Goal: Transaction & Acquisition: Purchase product/service

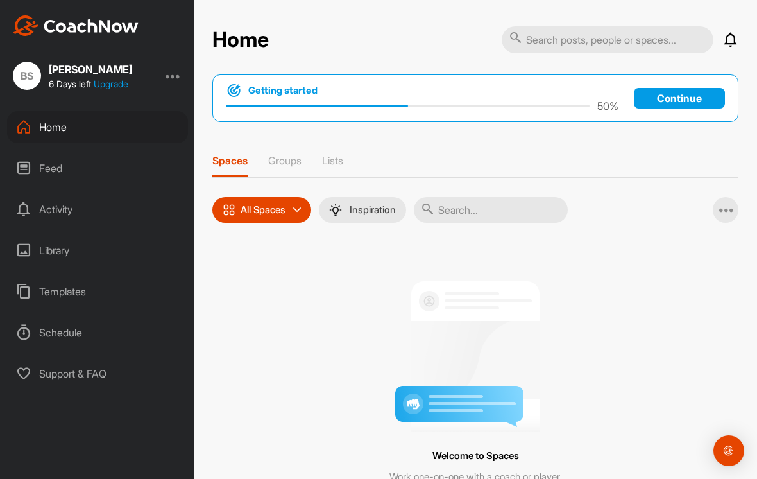
click at [338, 373] on div at bounding box center [475, 351] width 468 height 161
click at [172, 78] on div at bounding box center [173, 75] width 15 height 15
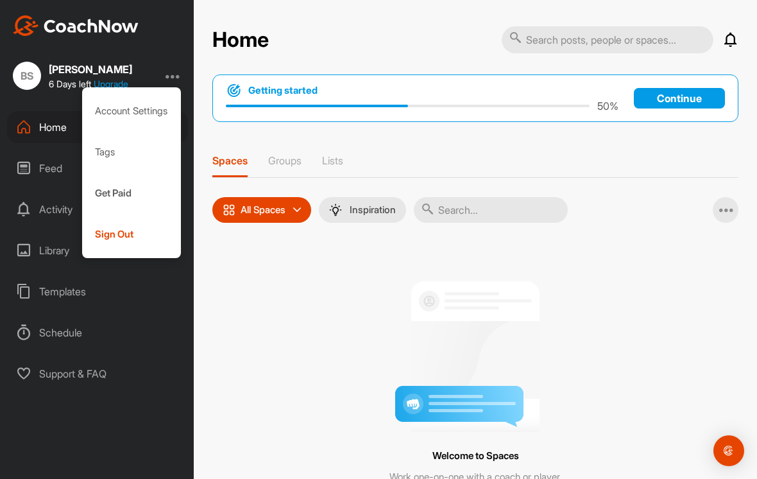
click at [153, 116] on div "Account Settings" at bounding box center [131, 110] width 99 height 41
select select "America/New_York -04:00"
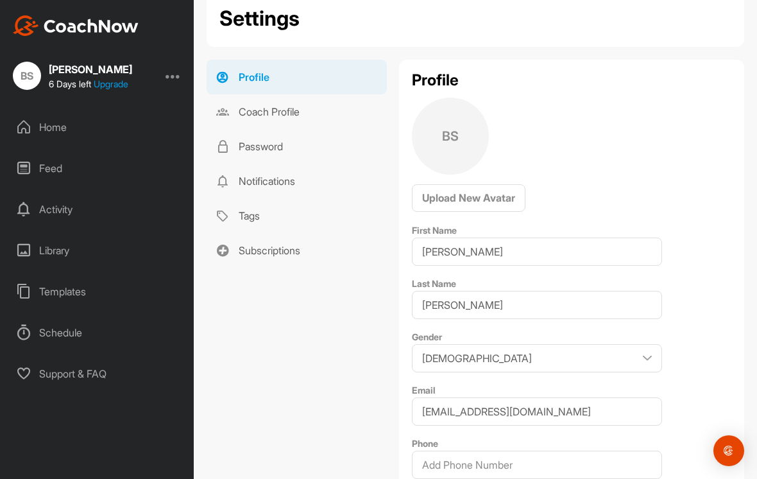
scroll to position [117, 0]
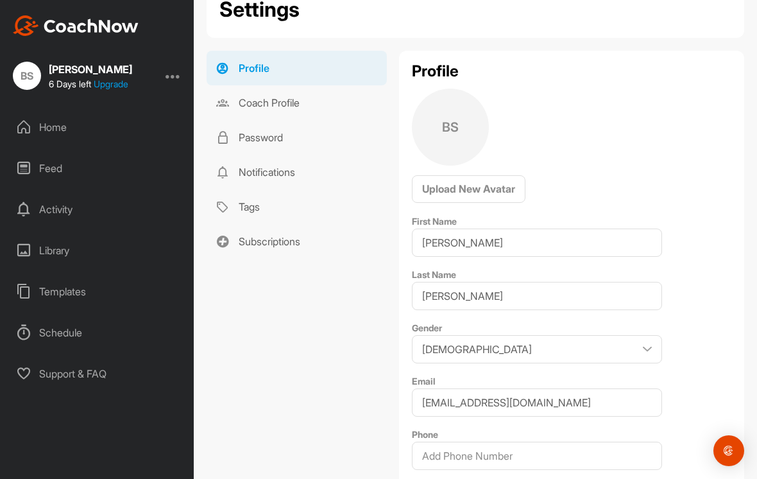
click at [282, 252] on link "Subscriptions" at bounding box center [297, 241] width 180 height 35
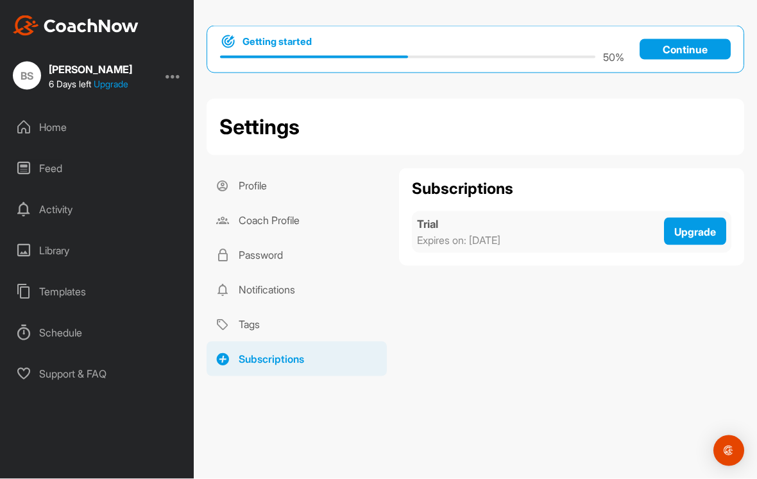
scroll to position [20, 0]
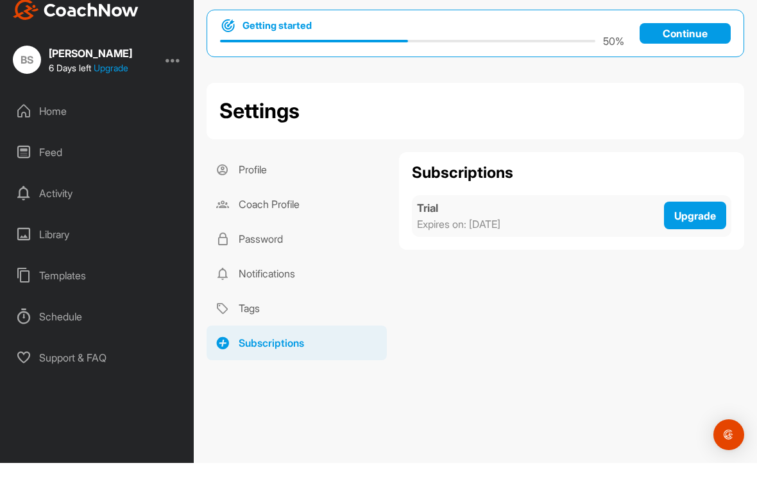
click at [708, 225] on span "Upgrade" at bounding box center [695, 231] width 42 height 13
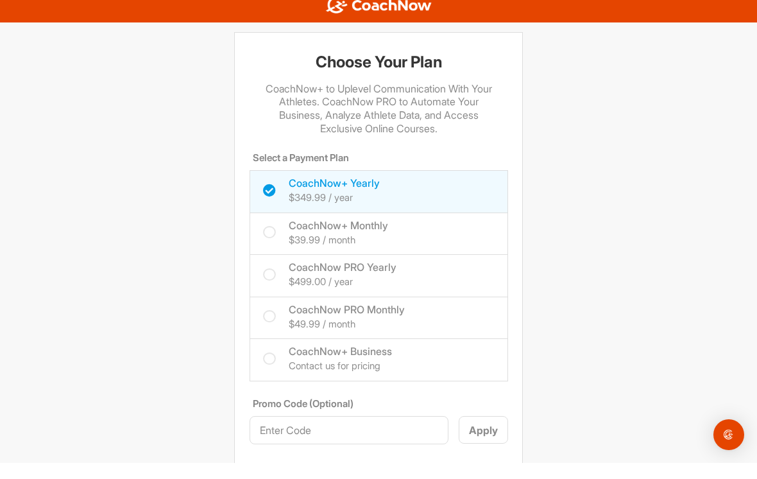
click at [276, 275] on label "CoachNow PRO Yearly $499.00 / year" at bounding box center [329, 290] width 133 height 30
click at [271, 275] on input "CoachNow PRO Yearly $499.00 / year" at bounding box center [267, 279] width 8 height 8
checkbox input "true"
checkbox input "false"
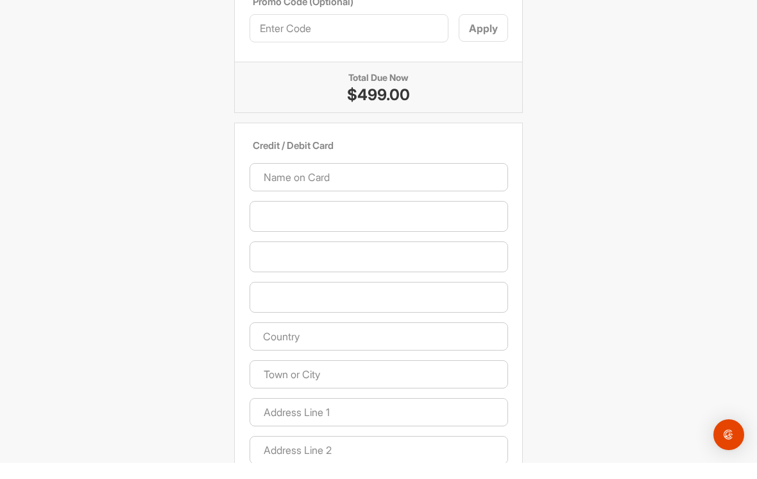
scroll to position [404, 0]
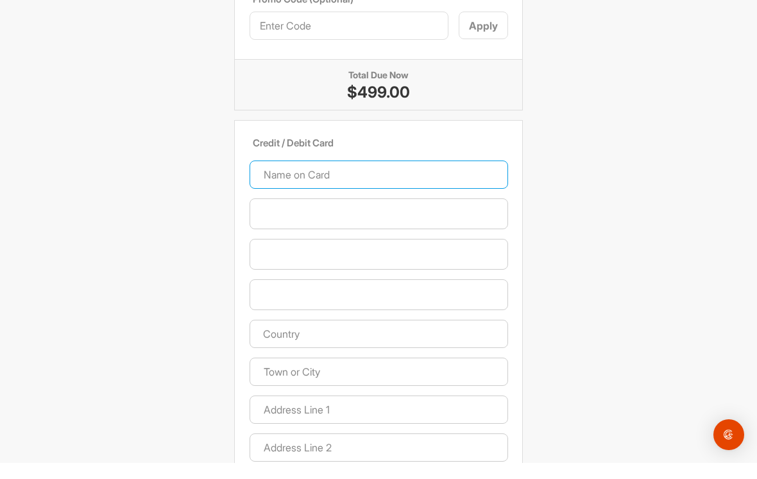
click at [374, 176] on input at bounding box center [379, 190] width 259 height 28
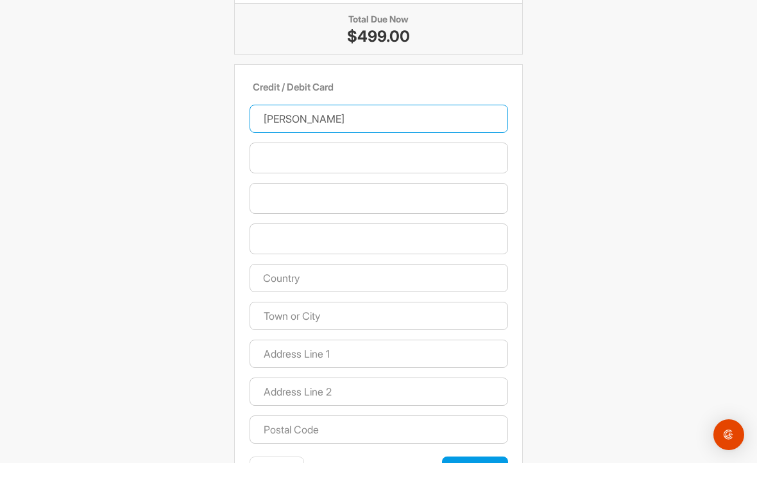
scroll to position [463, 0]
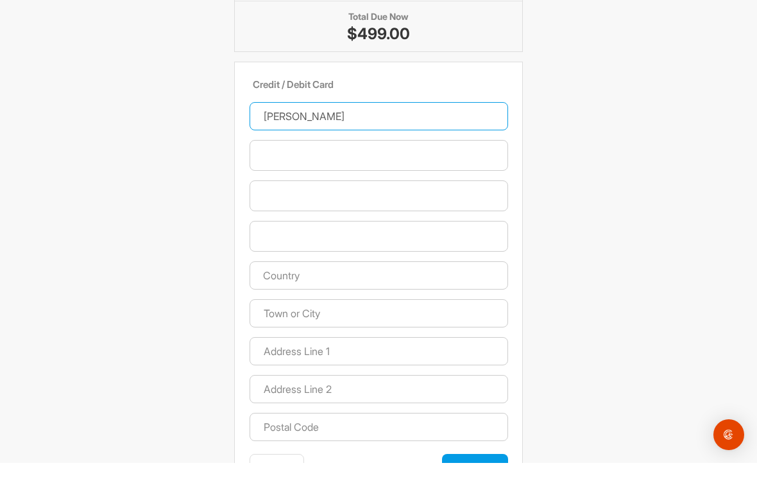
type input "[PERSON_NAME]"
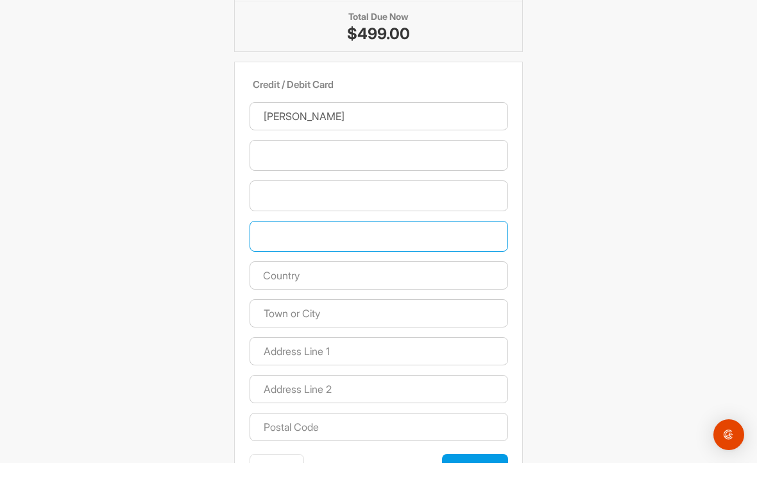
click at [371, 277] on input "text" at bounding box center [379, 291] width 259 height 28
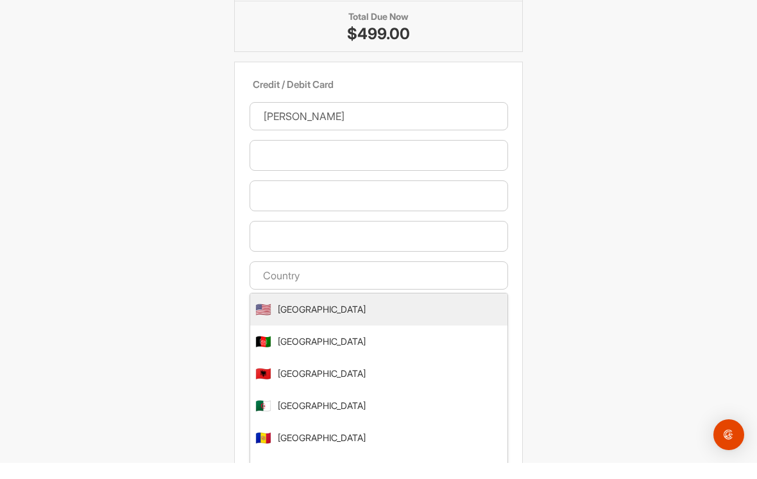
click at [404, 309] on li "🇺🇸 [GEOGRAPHIC_DATA]" at bounding box center [378, 325] width 257 height 32
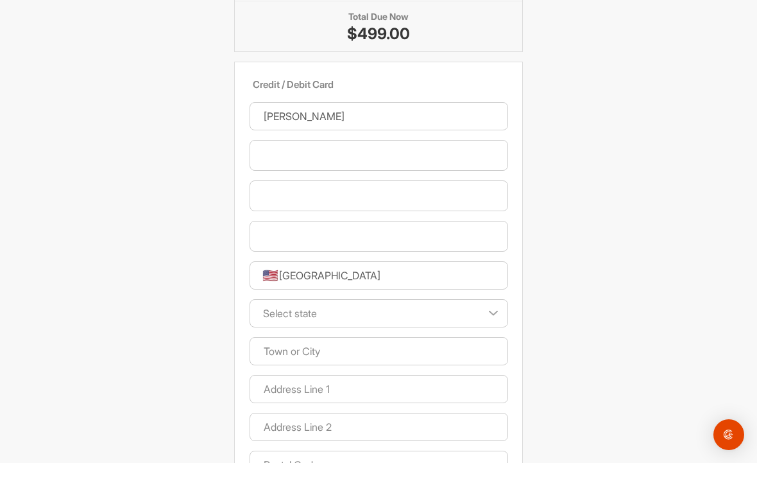
type input "[GEOGRAPHIC_DATA]"
click at [487, 315] on select "Select state [US_STATE] [US_STATE] [US_STATE] [US_STATE] [US_STATE] [US_STATE] …" at bounding box center [379, 329] width 259 height 28
select select "NC"
click at [373, 353] on input at bounding box center [379, 367] width 259 height 28
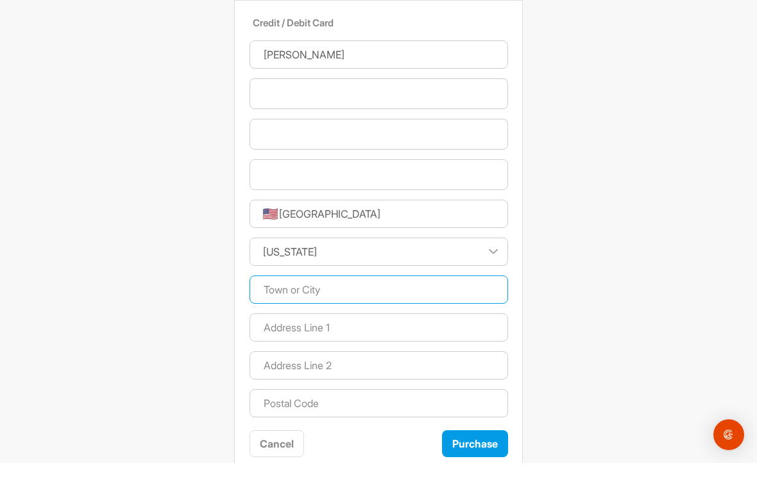
scroll to position [524, 0]
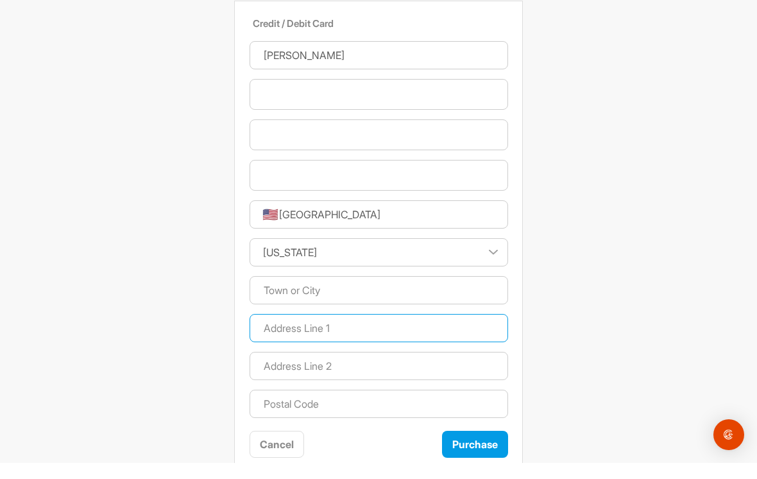
click at [374, 330] on input at bounding box center [379, 344] width 259 height 28
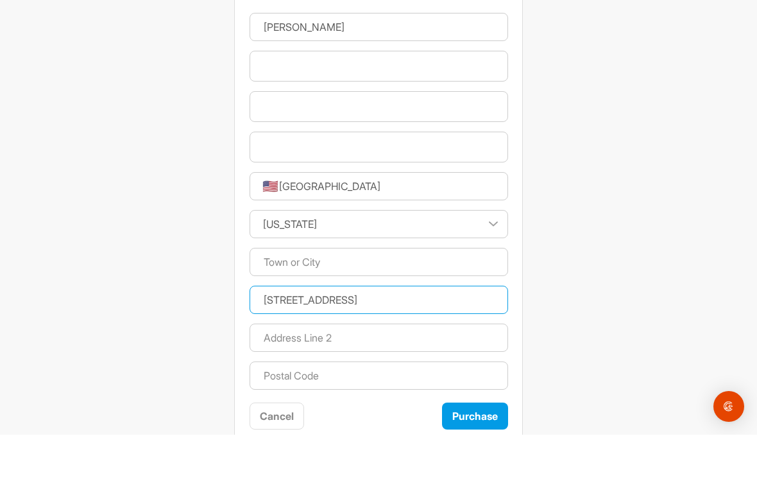
type input "[STREET_ADDRESS]"
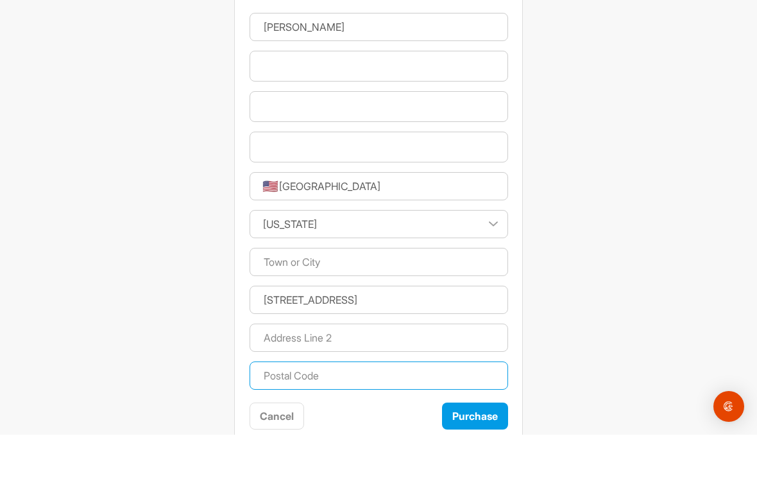
click at [350, 406] on input at bounding box center [379, 420] width 259 height 28
type input "27612"
click at [483, 447] on button "Purchase" at bounding box center [475, 461] width 66 height 28
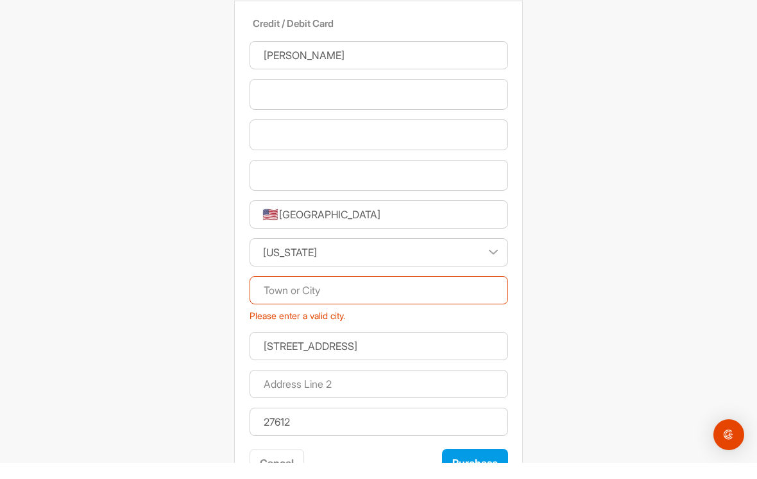
click at [441, 292] on input at bounding box center [379, 306] width 259 height 28
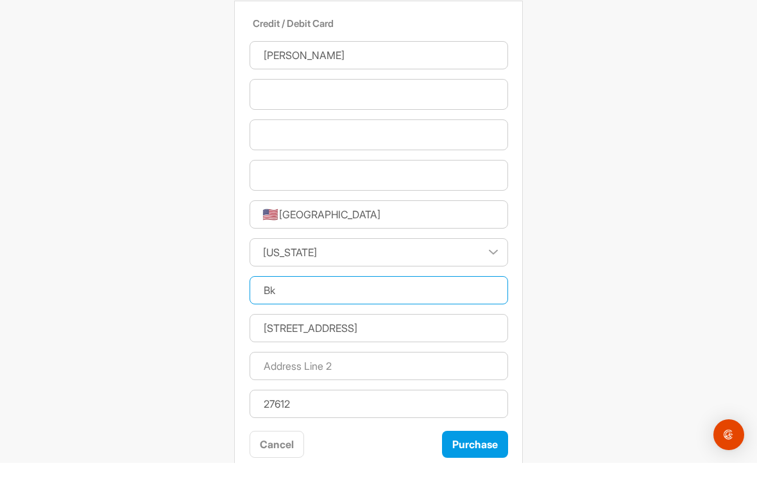
type input "B"
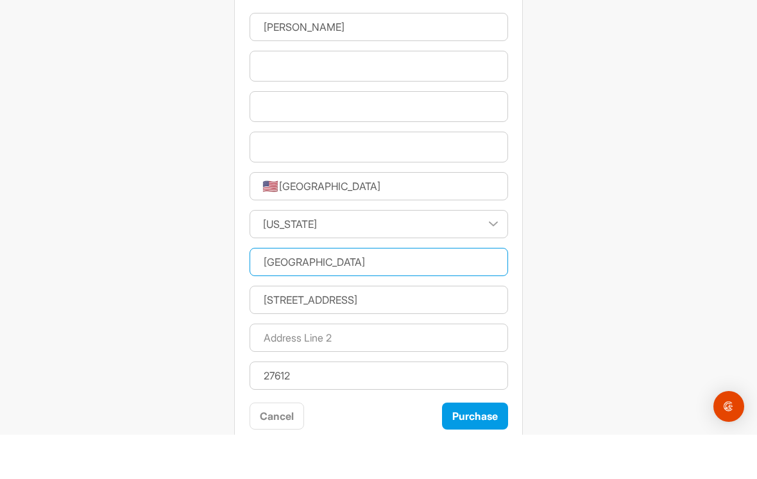
type input "[GEOGRAPHIC_DATA]"
click at [481, 447] on button "Purchase" at bounding box center [475, 461] width 66 height 28
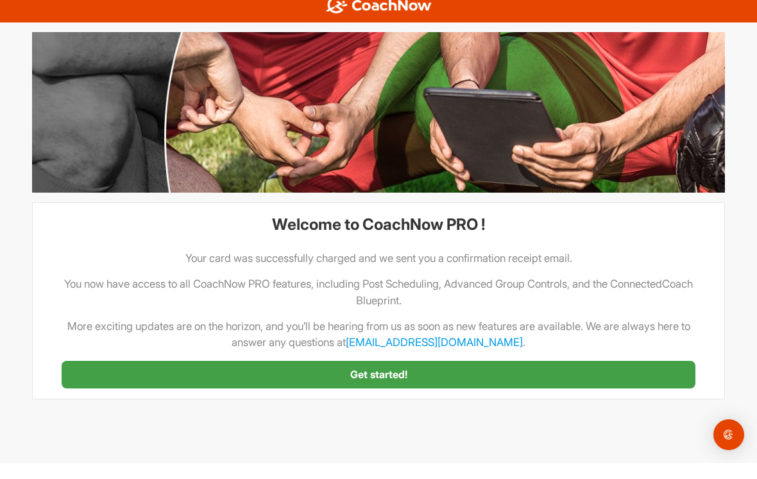
scroll to position [0, 0]
click at [506, 377] on link "Get started!" at bounding box center [379, 391] width 634 height 28
